Goal: Task Accomplishment & Management: Complete application form

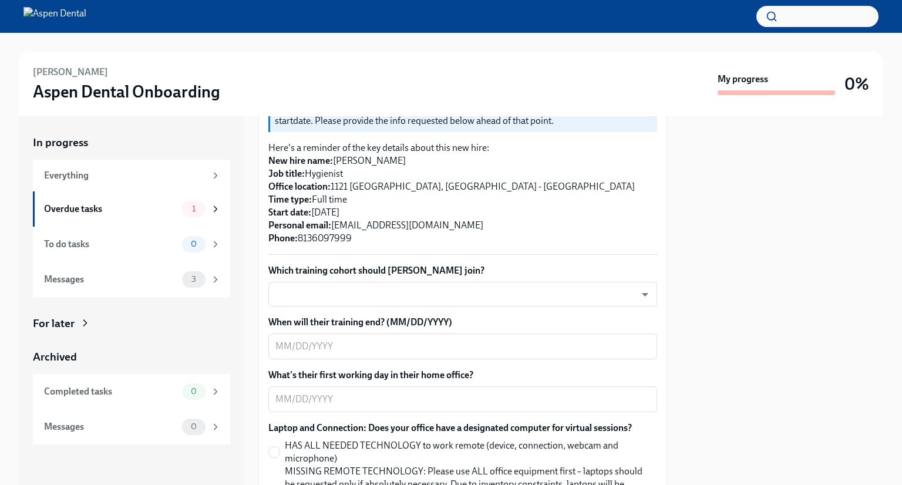
scroll to position [194, 0]
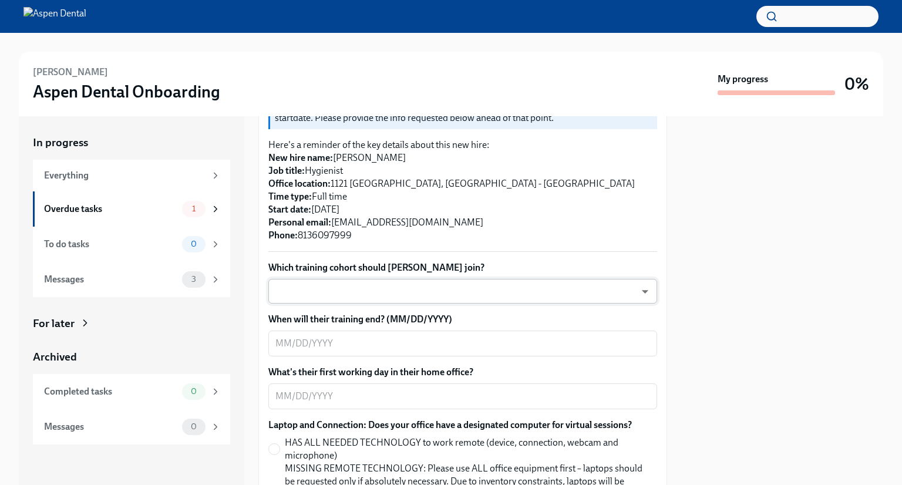
click at [389, 292] on body "[PERSON_NAME] Aspen Dental Onboarding My progress 0% In progress Everything Ove…" at bounding box center [451, 242] width 902 height 485
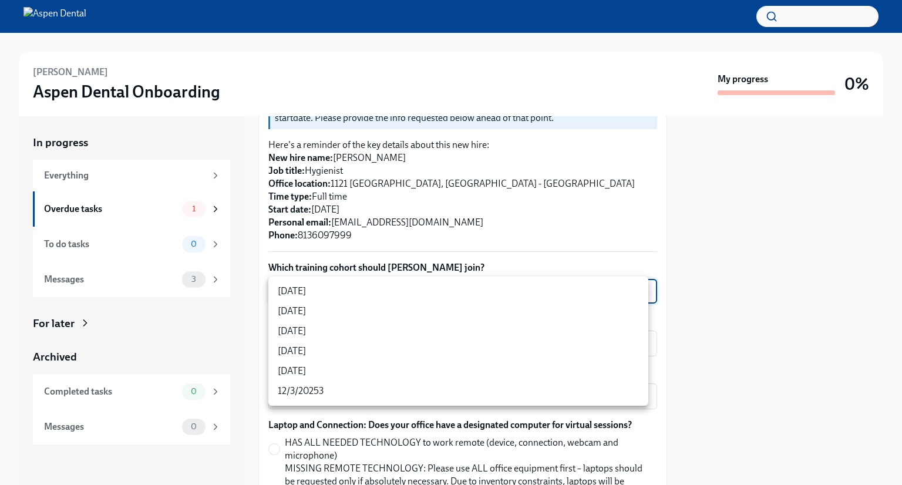
click at [362, 323] on li "[DATE]" at bounding box center [459, 331] width 380 height 20
type input "xIpes1xNG"
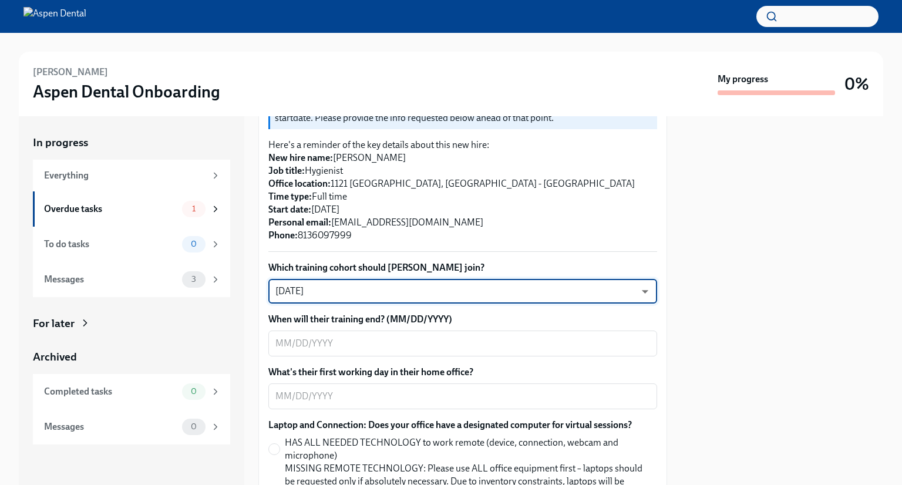
click at [476, 280] on body "[PERSON_NAME] Aspen Dental Onboarding My progress 0% In progress Everything Ove…" at bounding box center [451, 242] width 902 height 485
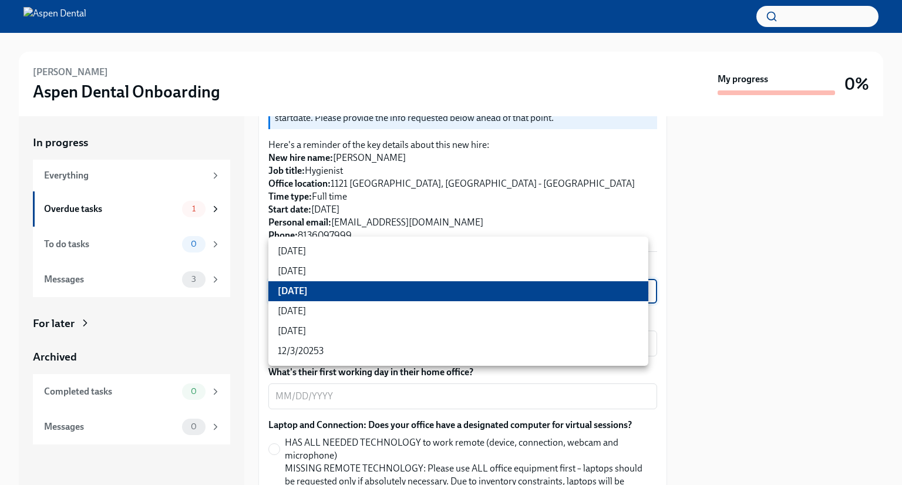
click at [351, 287] on li "[DATE]" at bounding box center [459, 291] width 380 height 20
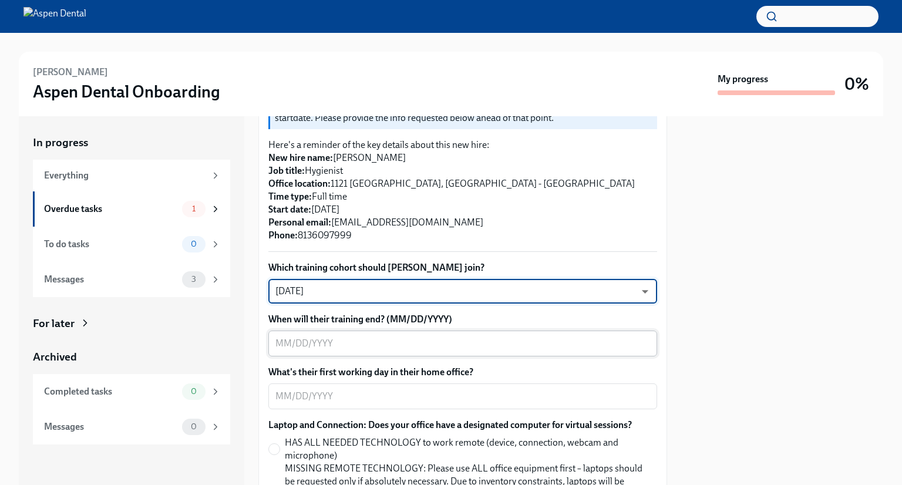
click at [384, 339] on textarea "When will their training end? (MM/DD/YYYY)" at bounding box center [463, 344] width 375 height 14
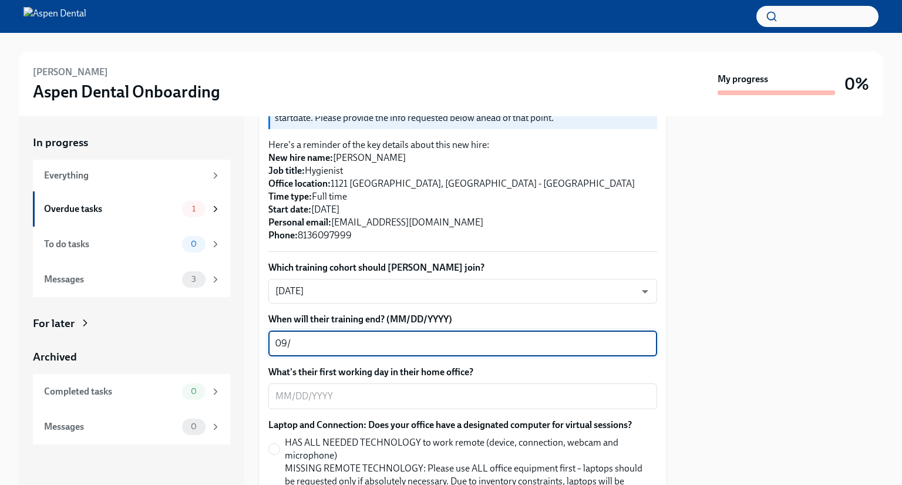
click at [373, 347] on textarea "09/" at bounding box center [463, 344] width 375 height 14
type textarea "[DATE]"
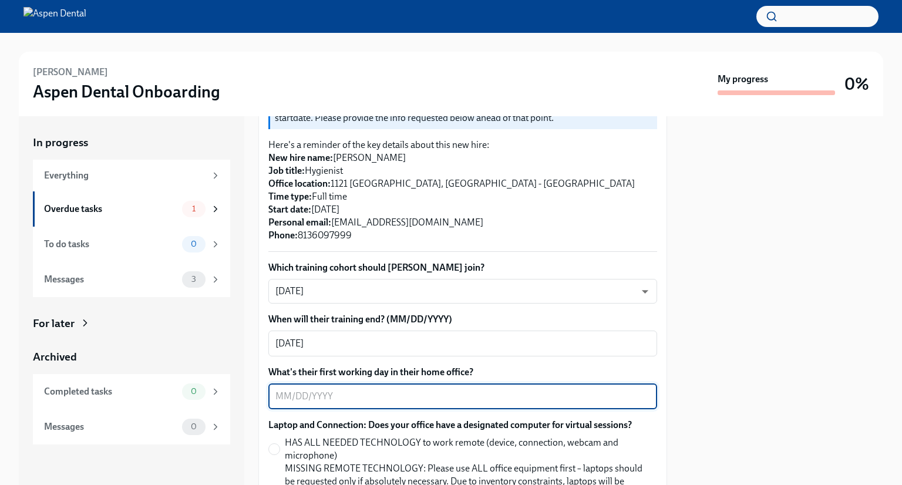
click at [386, 391] on textarea "What's their first working day in their home office?" at bounding box center [463, 397] width 375 height 14
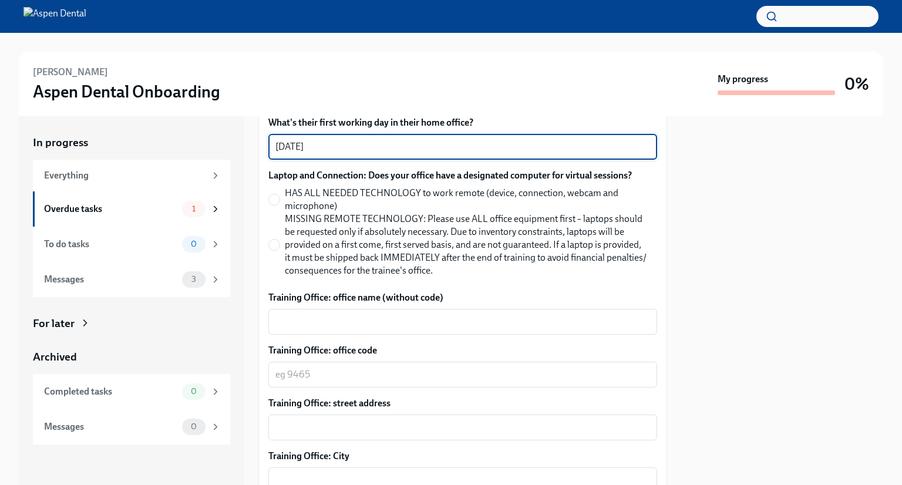
scroll to position [453, 0]
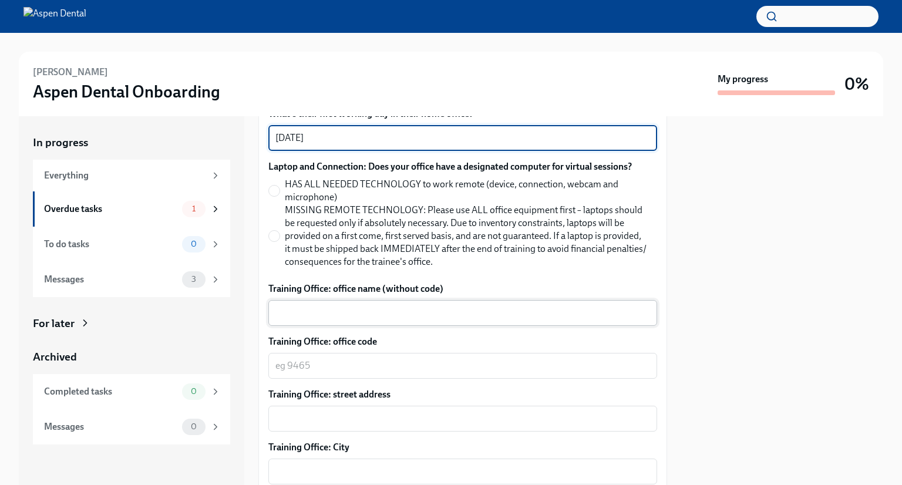
type textarea "[DATE]"
click at [344, 306] on textarea "Training Office: office name (without code)" at bounding box center [463, 313] width 375 height 14
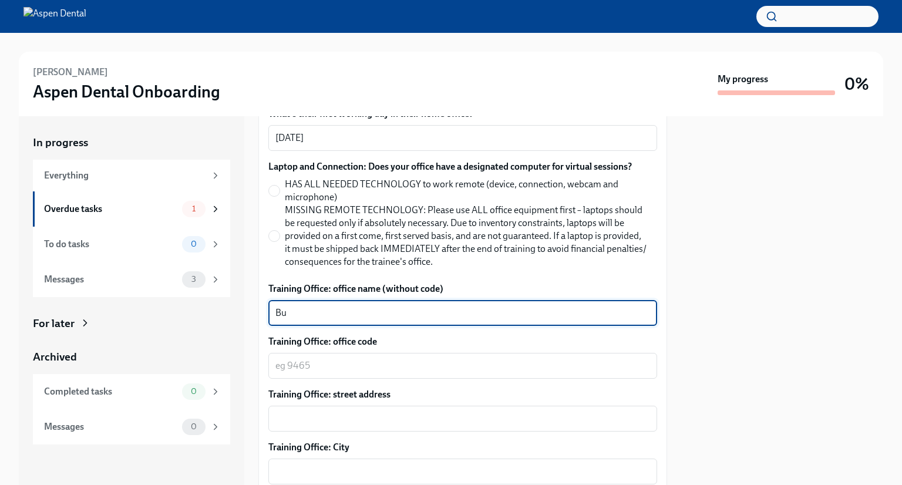
type textarea "B"
type textarea "Gainesville [PERSON_NAME]"
click at [368, 365] on textarea "Training Office: office code" at bounding box center [463, 366] width 375 height 14
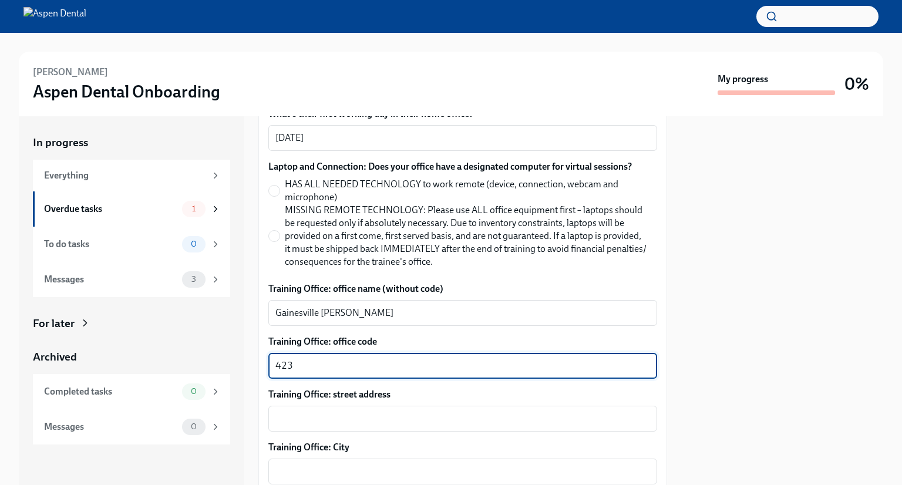
type textarea "4235"
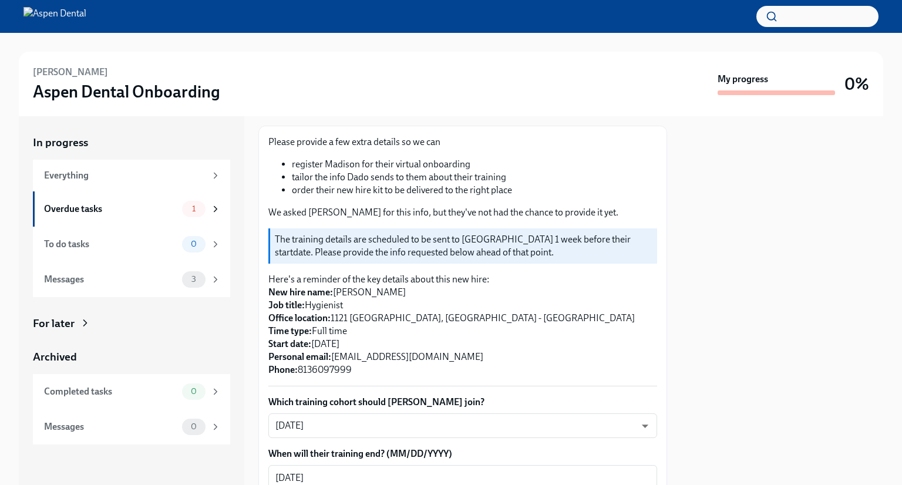
scroll to position [0, 0]
